Goal: Find contact information: Find contact information

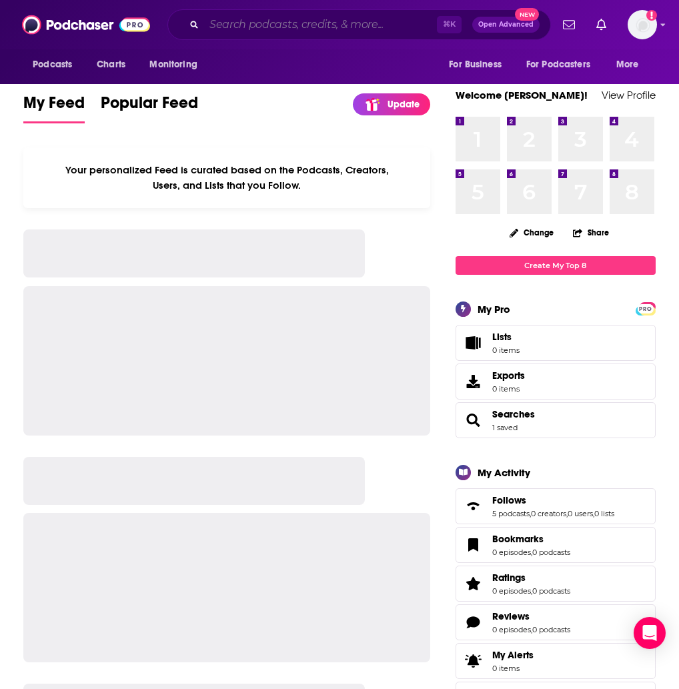
click at [217, 21] on input "Search podcasts, credits, & more..." at bounding box center [320, 24] width 233 height 21
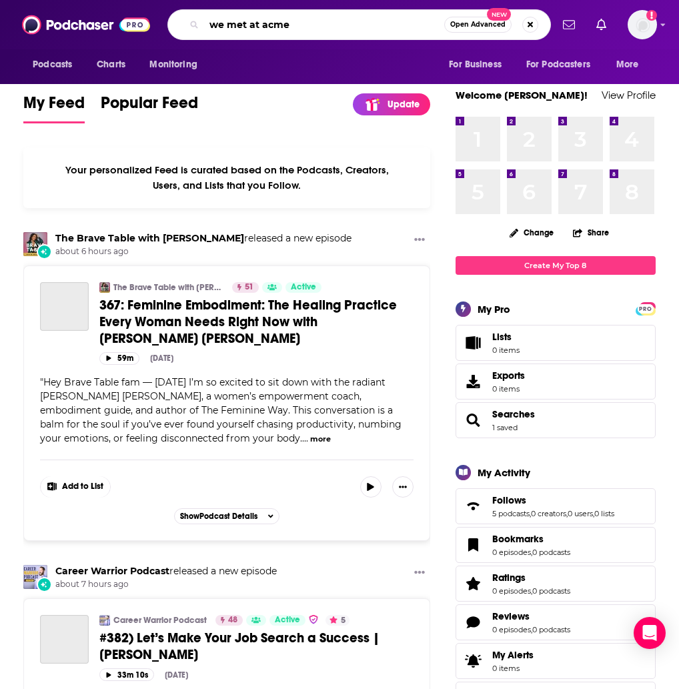
type input "we met at acme"
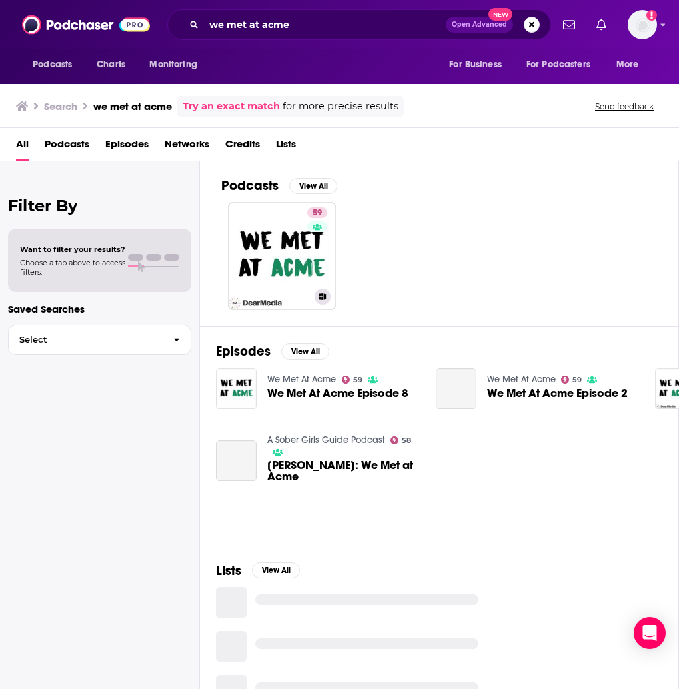
click at [289, 237] on link "59 We Met At Acme" at bounding box center [282, 256] width 108 height 108
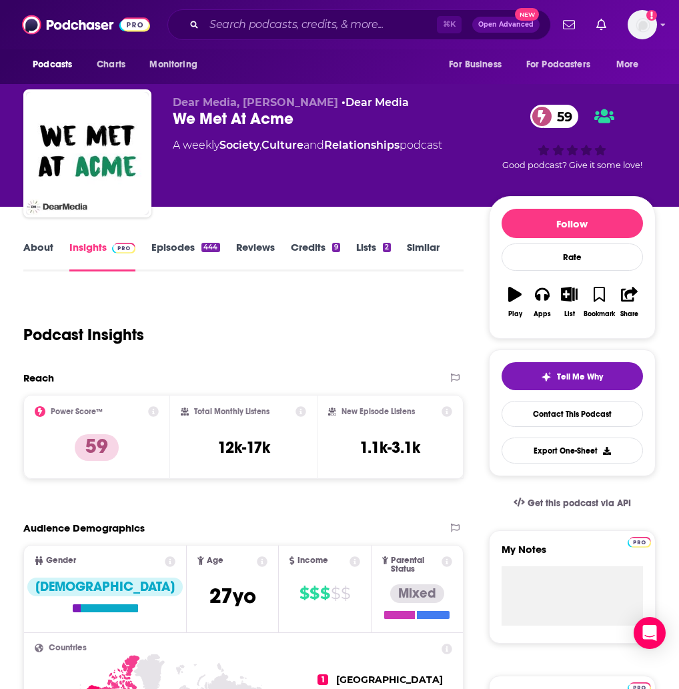
click at [42, 251] on link "About" at bounding box center [38, 256] width 30 height 31
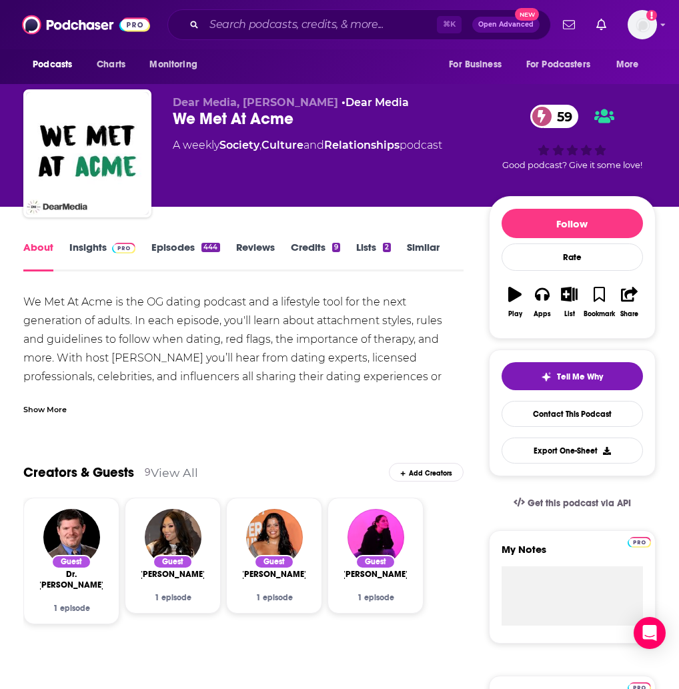
click at [75, 246] on link "Insights" at bounding box center [102, 256] width 66 height 31
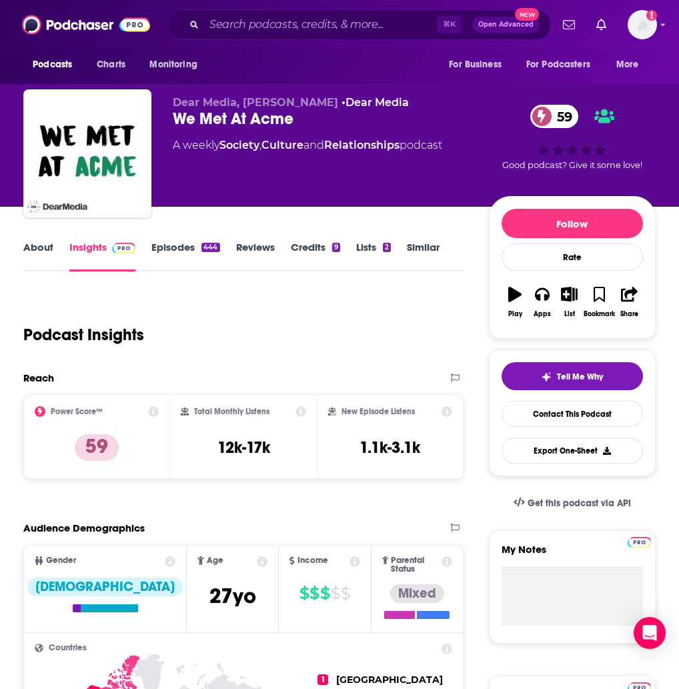
click at [29, 252] on link "About" at bounding box center [38, 256] width 30 height 31
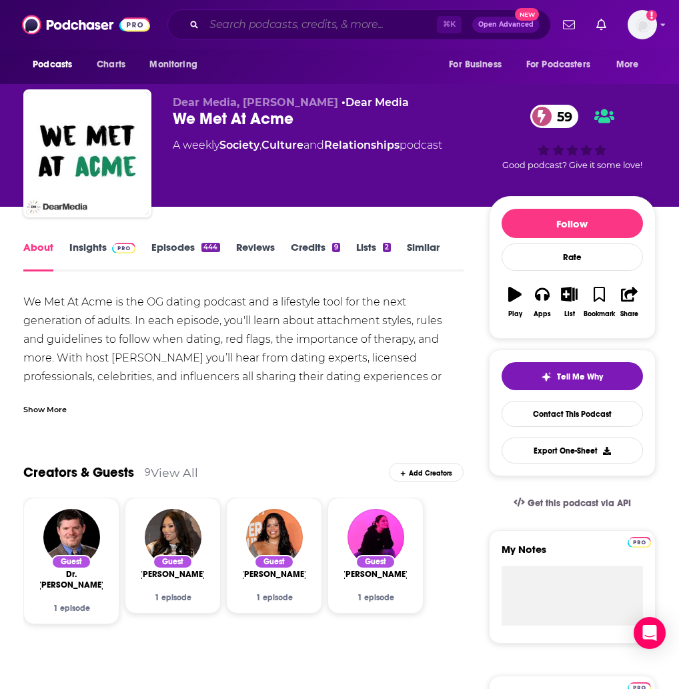
click at [223, 17] on input "Search podcasts, credits, & more..." at bounding box center [320, 24] width 233 height 21
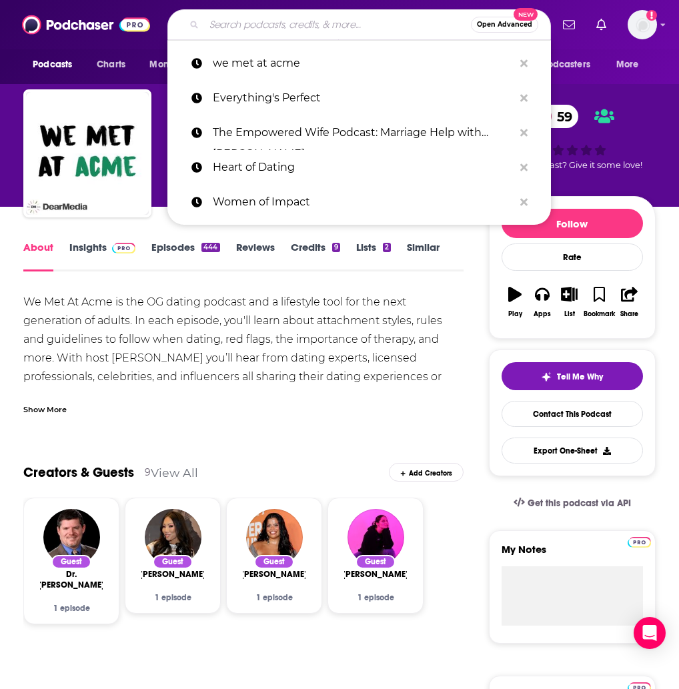
paste input "Multiamory: Rethinking Modern Relationships"
type input "Multiamory: Rethinking Modern Relationships"
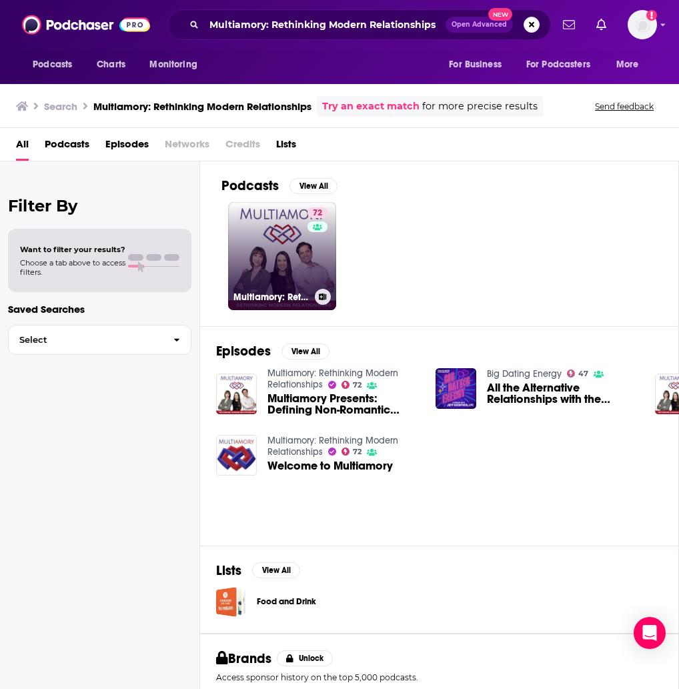
click at [293, 257] on link "72 Multiamory: Rethinking Modern Relationships" at bounding box center [282, 256] width 108 height 108
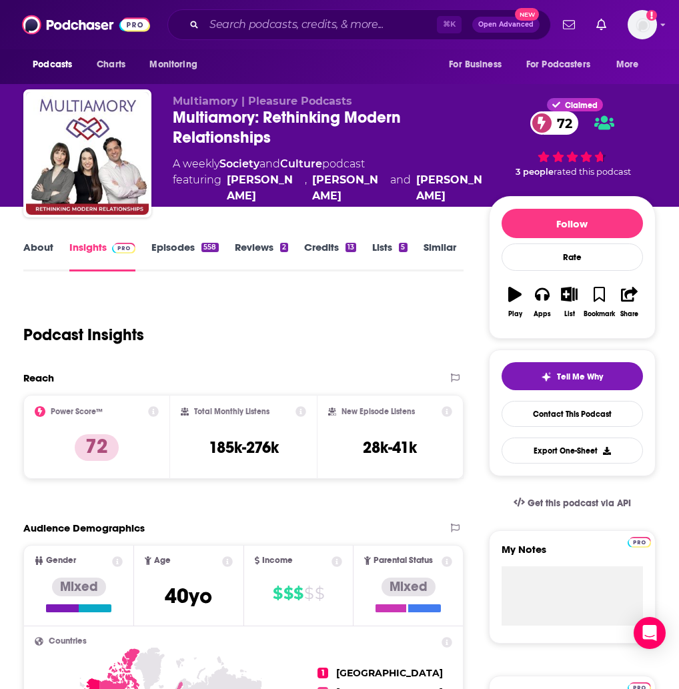
click at [42, 251] on link "About" at bounding box center [38, 256] width 30 height 31
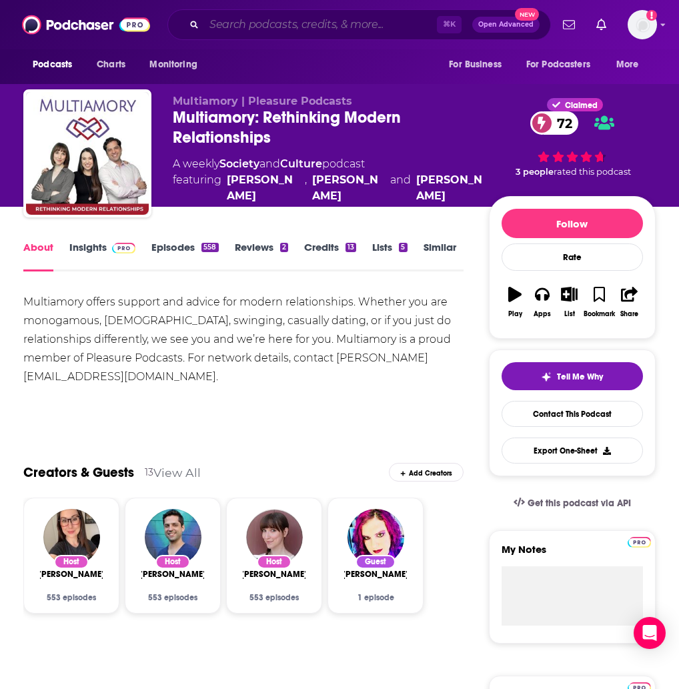
click at [244, 24] on input "Search podcasts, credits, & more..." at bounding box center [320, 24] width 233 height 21
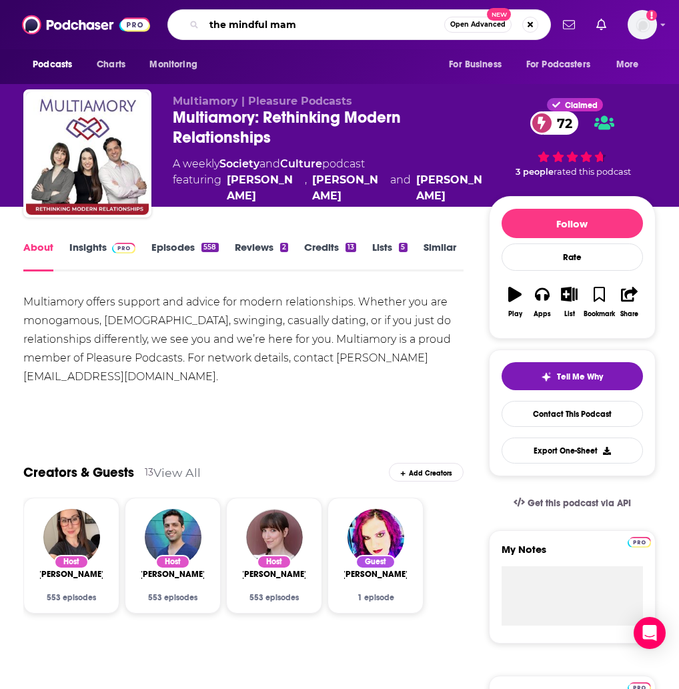
type input "the mindful mama"
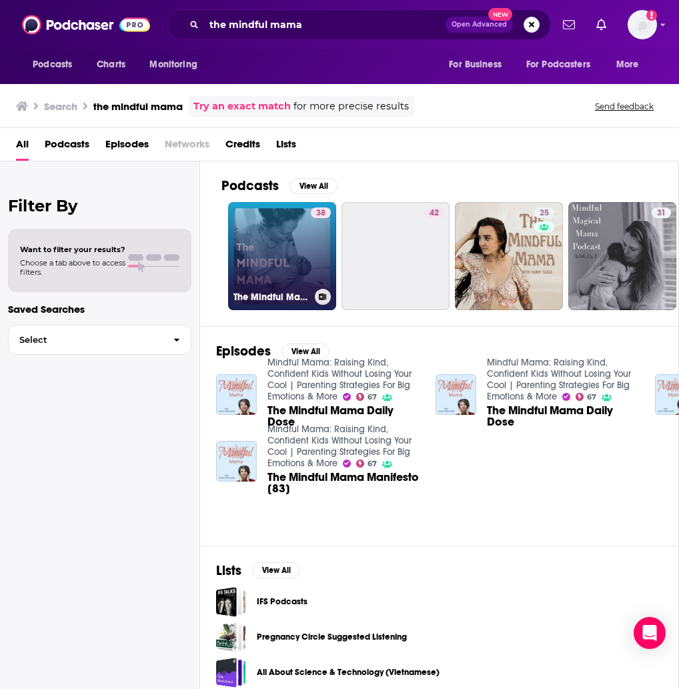
click at [299, 230] on link "38 The Mindful Mama Birth Podcast" at bounding box center [282, 256] width 108 height 108
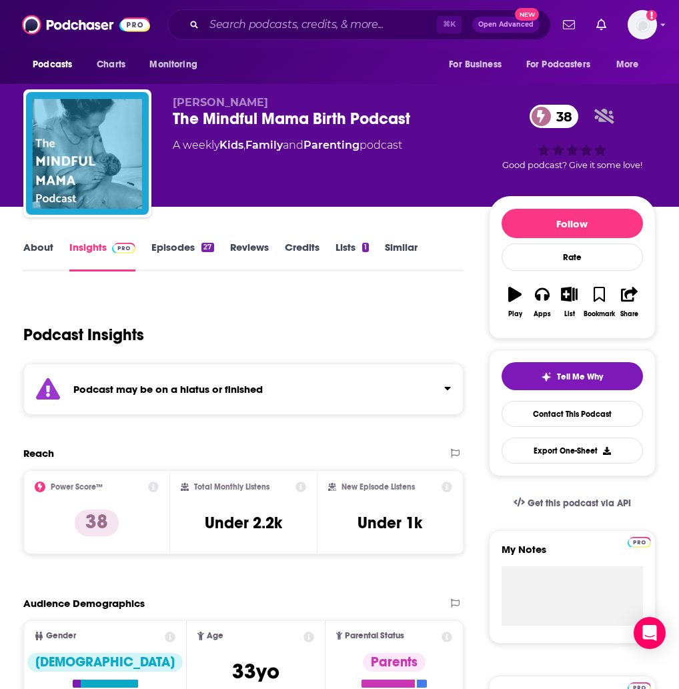
click at [49, 249] on link "About" at bounding box center [38, 256] width 30 height 31
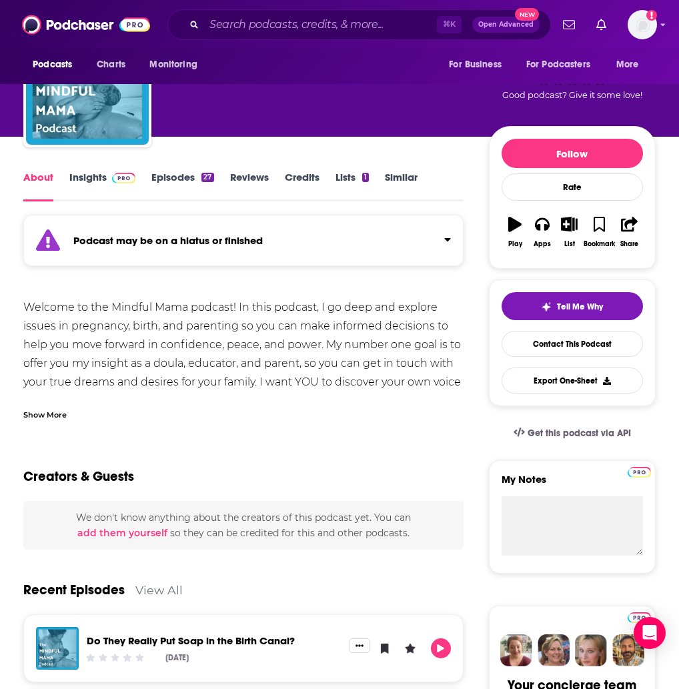
scroll to position [27, 0]
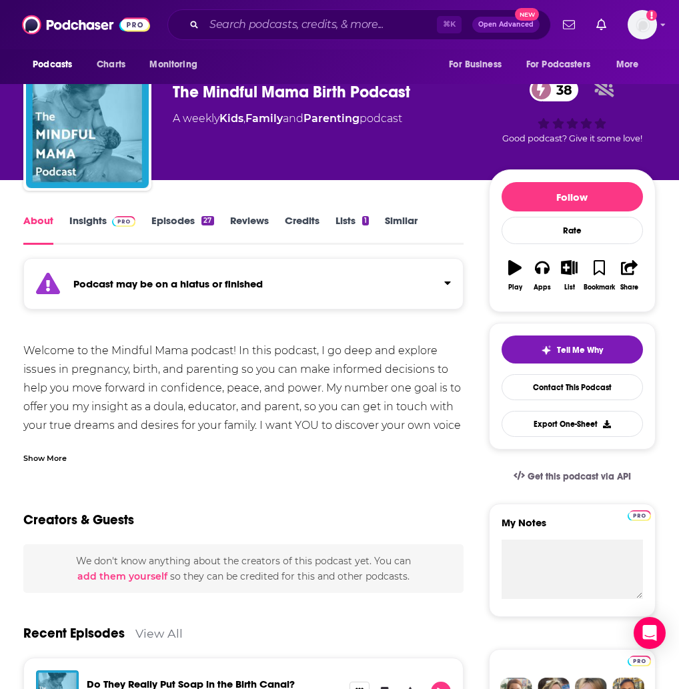
click at [45, 228] on link "About" at bounding box center [38, 229] width 30 height 31
click at [77, 217] on link "Insights" at bounding box center [102, 229] width 66 height 31
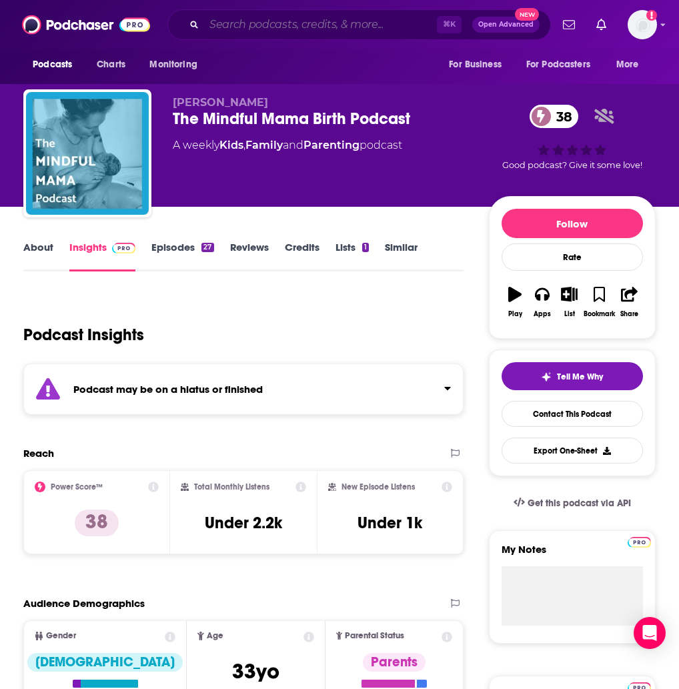
click at [303, 21] on input "Search podcasts, credits, & more..." at bounding box center [320, 24] width 233 height 21
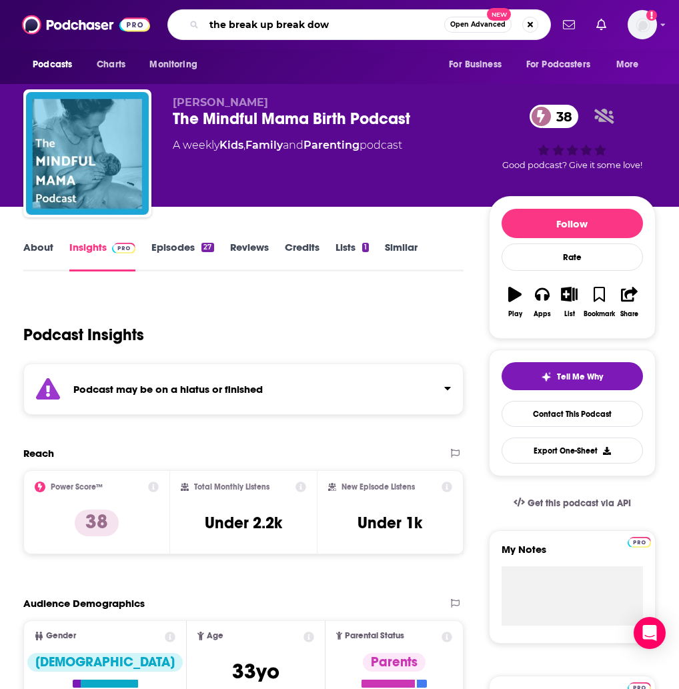
type input "the break up break down"
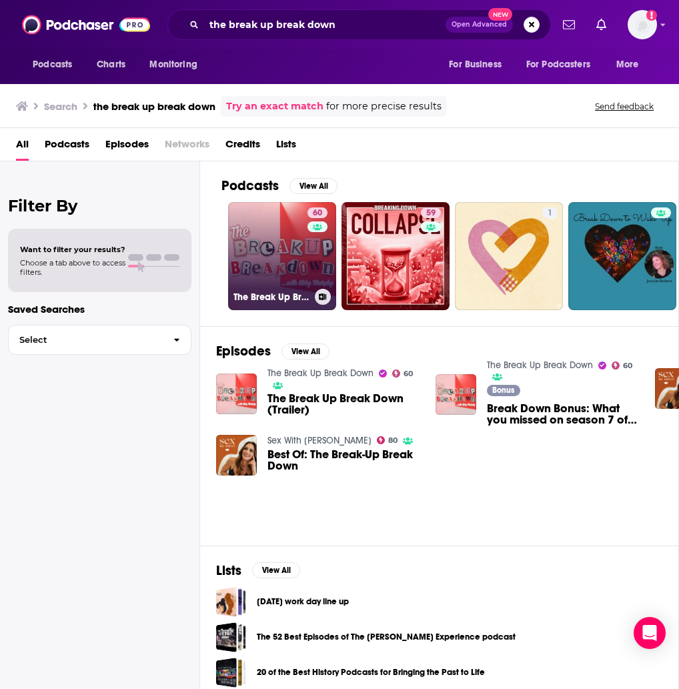
click at [269, 228] on link "60 The Break Up Break Down" at bounding box center [282, 256] width 108 height 108
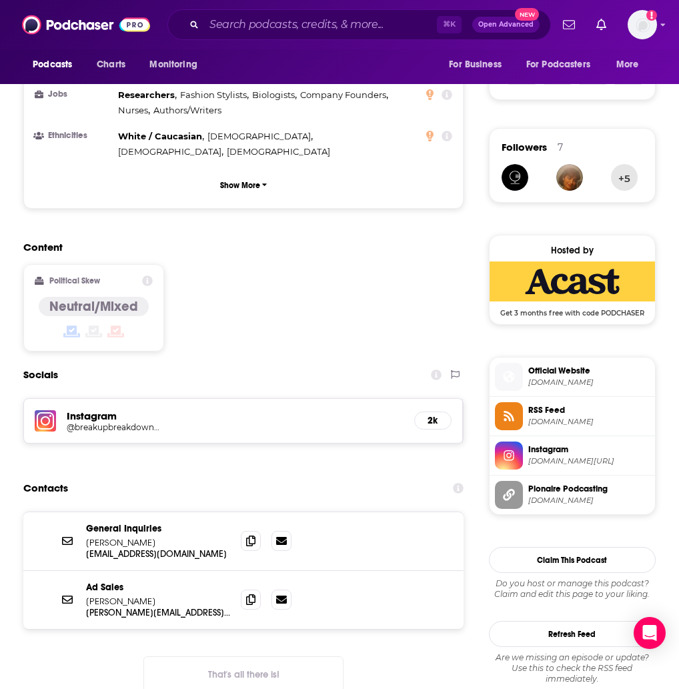
scroll to position [998, 0]
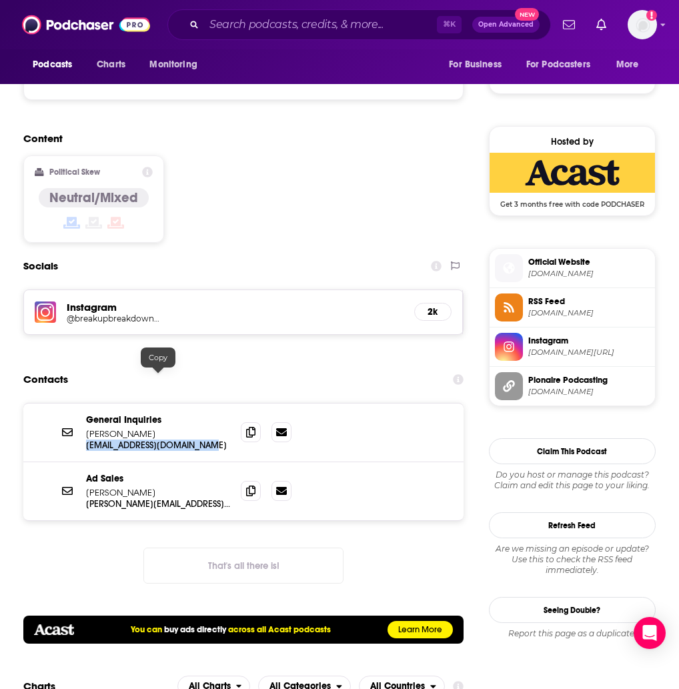
drag, startPoint x: 83, startPoint y: 374, endPoint x: 211, endPoint y: 378, distance: 128.0
click at [211, 403] on div "General Inquiries [PERSON_NAME] [PERSON_NAME][EMAIL_ADDRESS][DOMAIN_NAME] [EMAI…" at bounding box center [243, 432] width 440 height 59
copy p "[EMAIL_ADDRESS][DOMAIN_NAME]"
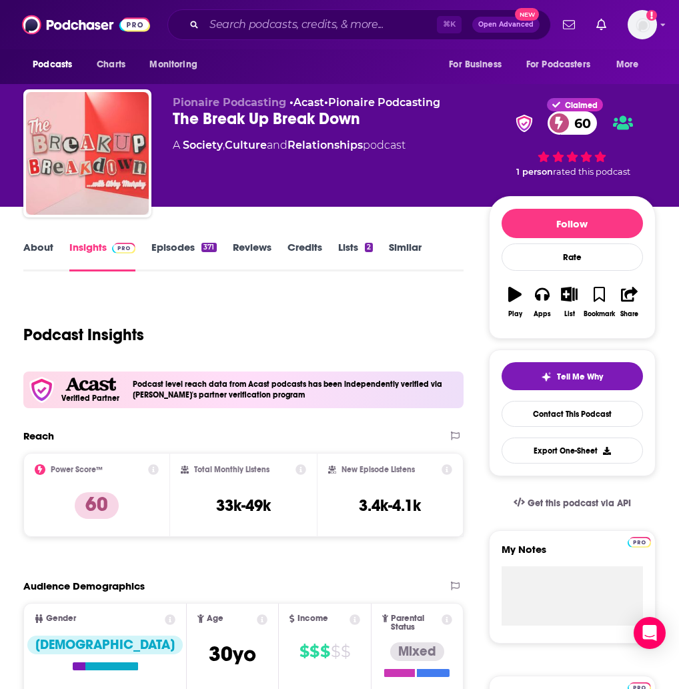
scroll to position [0, 0]
